Goal: Find contact information: Obtain details needed to contact an individual or organization

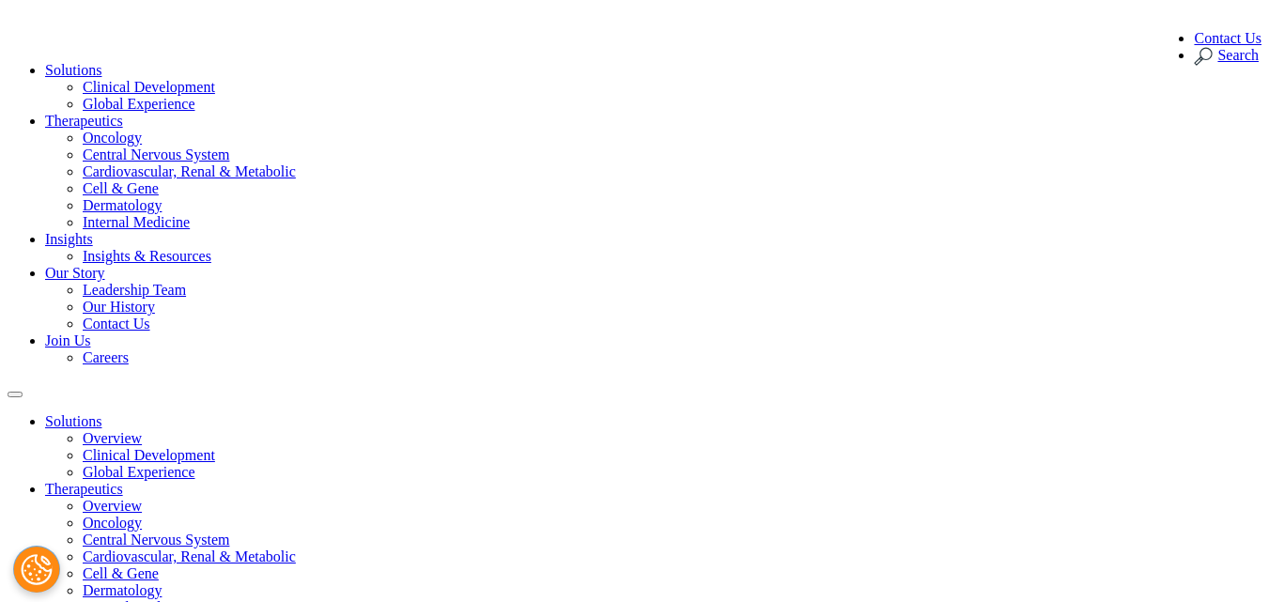
click at [1194, 30] on link "Contact Us" at bounding box center [1228, 38] width 68 height 16
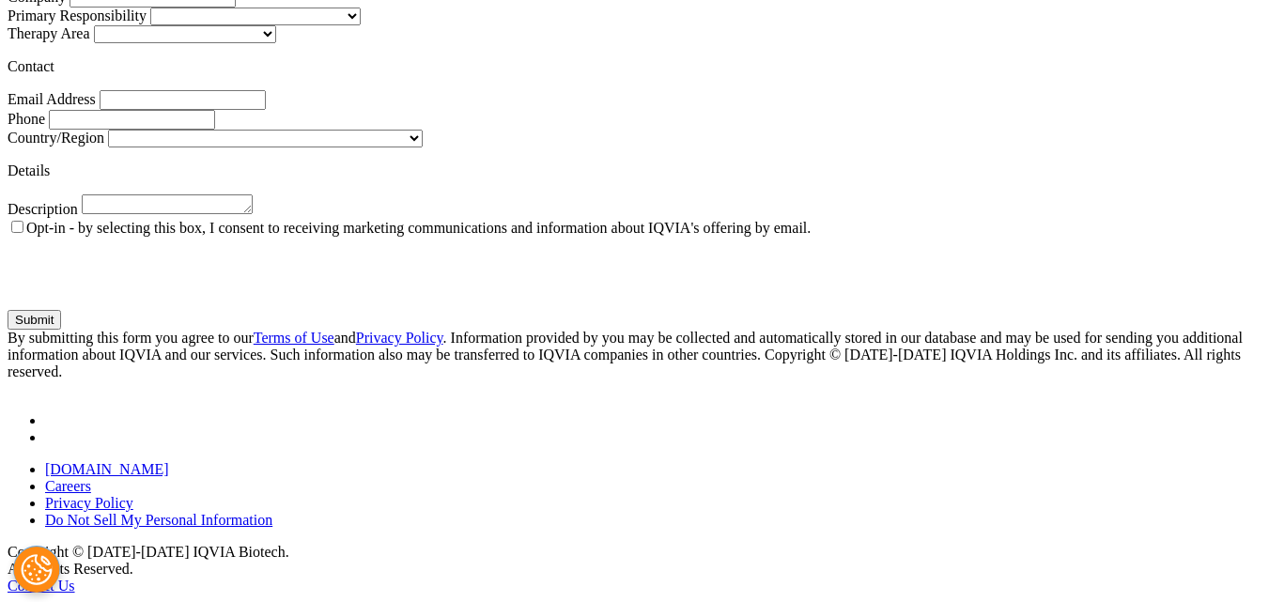
scroll to position [1671, 0]
click at [91, 487] on link "Careers" at bounding box center [68, 486] width 46 height 16
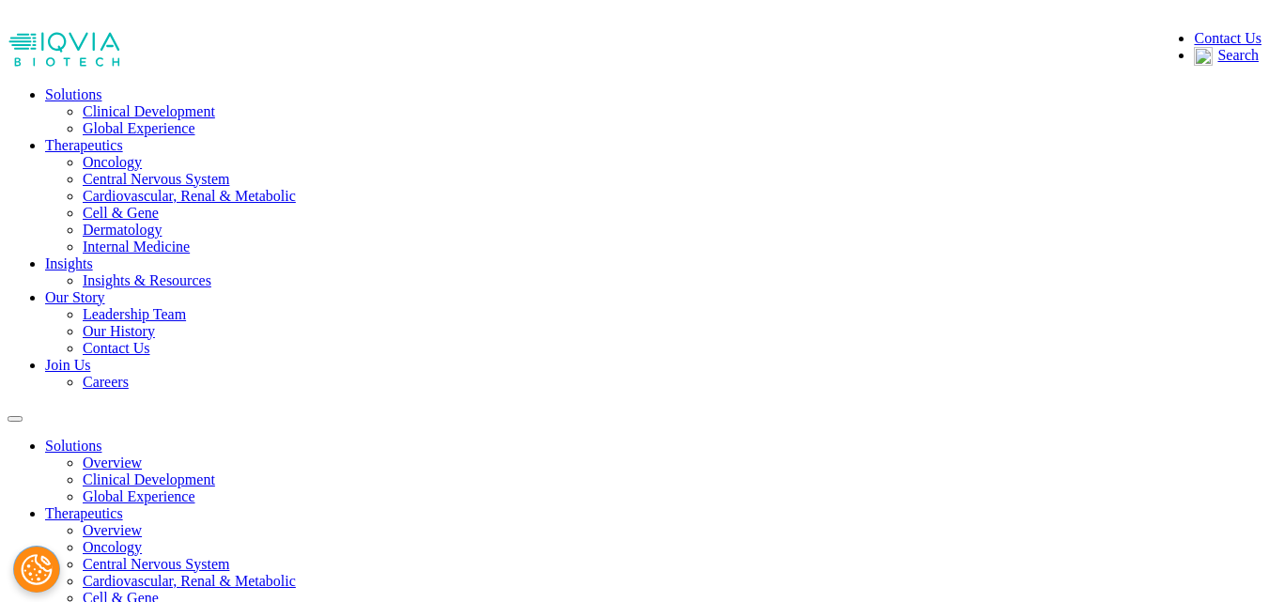
click at [307, 229] on div "Careers that make a positive impact Rise and shine with IQVIA Biotech careers" at bounding box center [411, 390] width 492 height 416
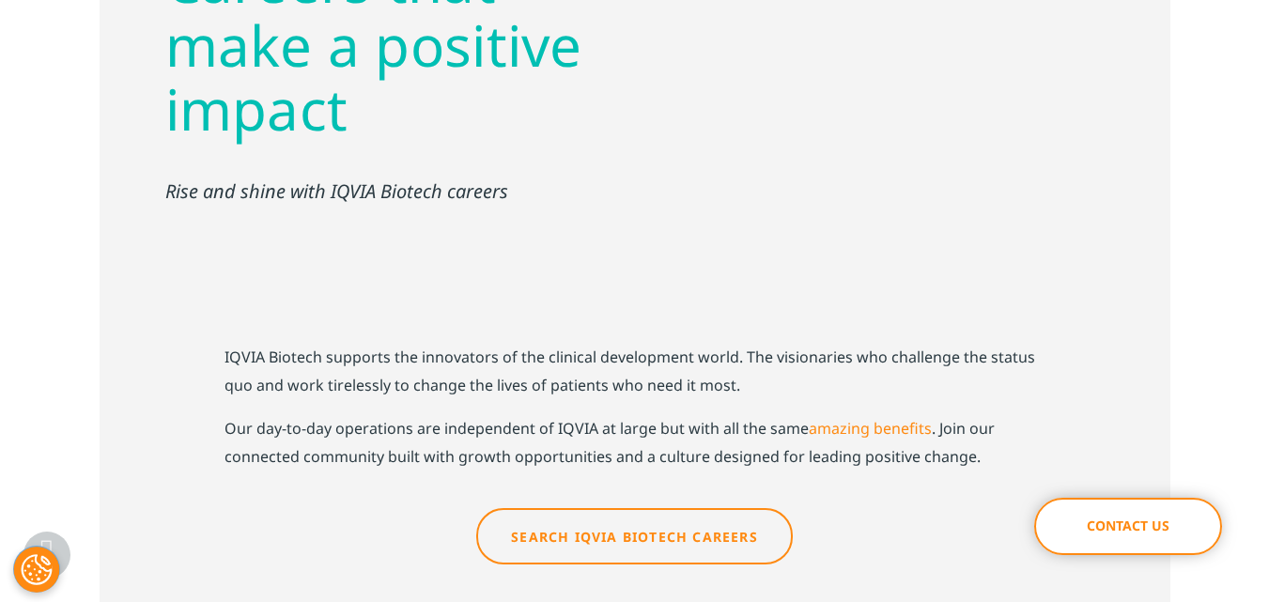
scroll to position [376, 0]
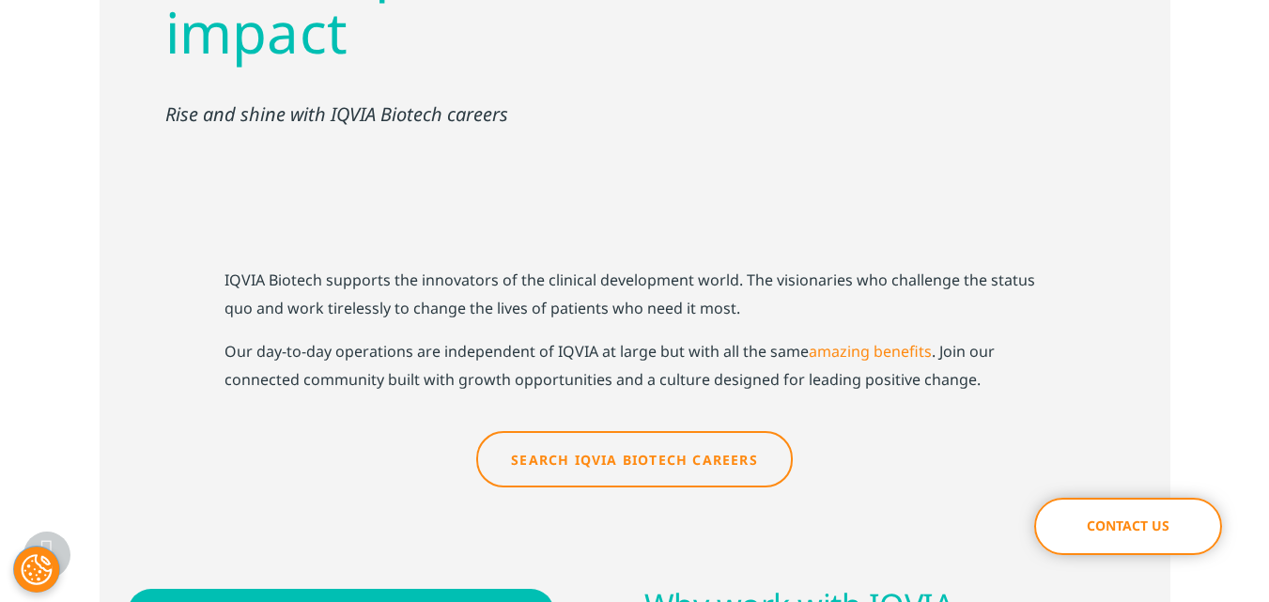
click at [649, 431] on link "Search IQVIA Biotech Careers" at bounding box center [634, 459] width 316 height 56
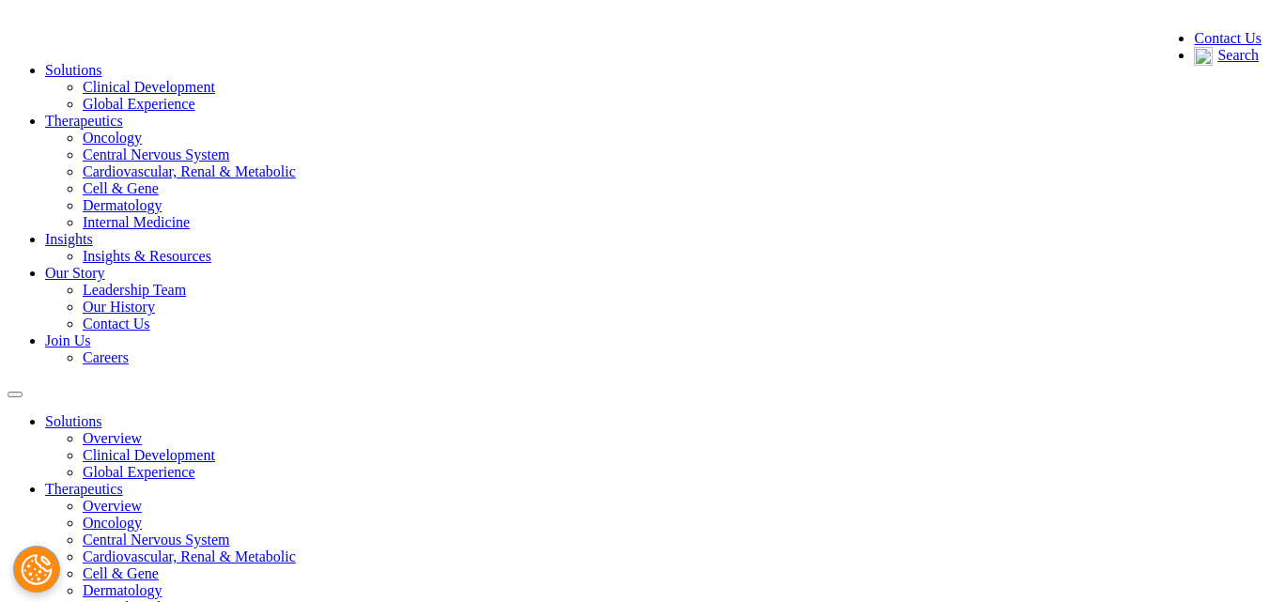
click at [1194, 30] on link "Contact Us" at bounding box center [1228, 38] width 68 height 16
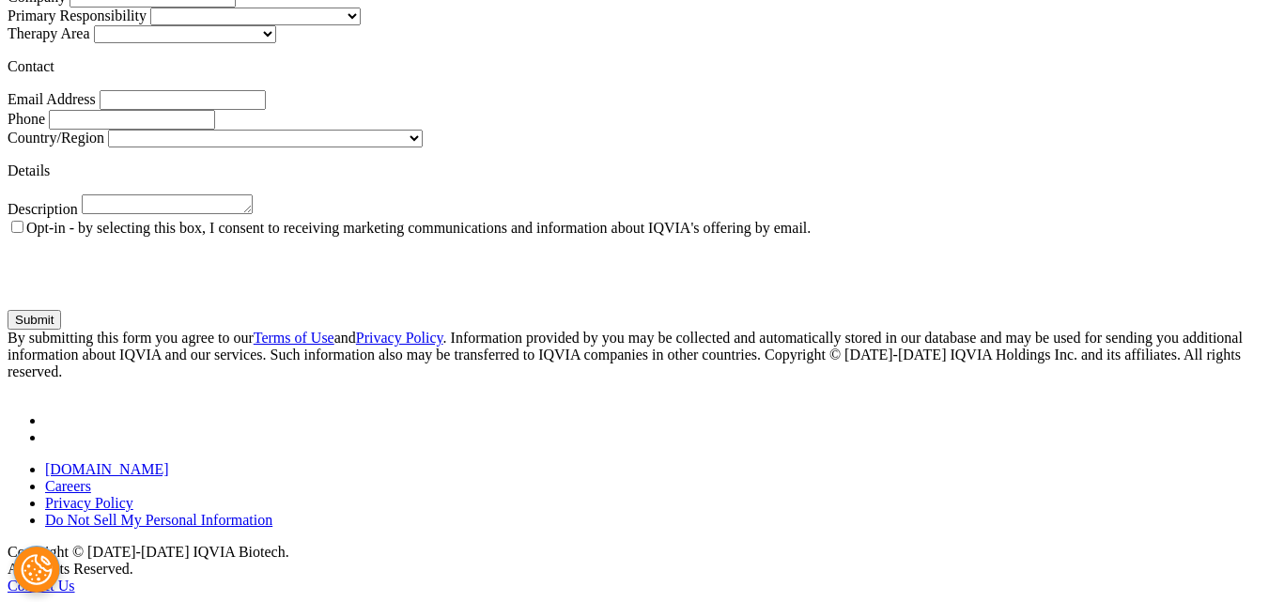
scroll to position [1671, 0]
click at [133, 495] on link "Privacy Policy" at bounding box center [89, 503] width 88 height 16
